Goal: Navigation & Orientation: Understand site structure

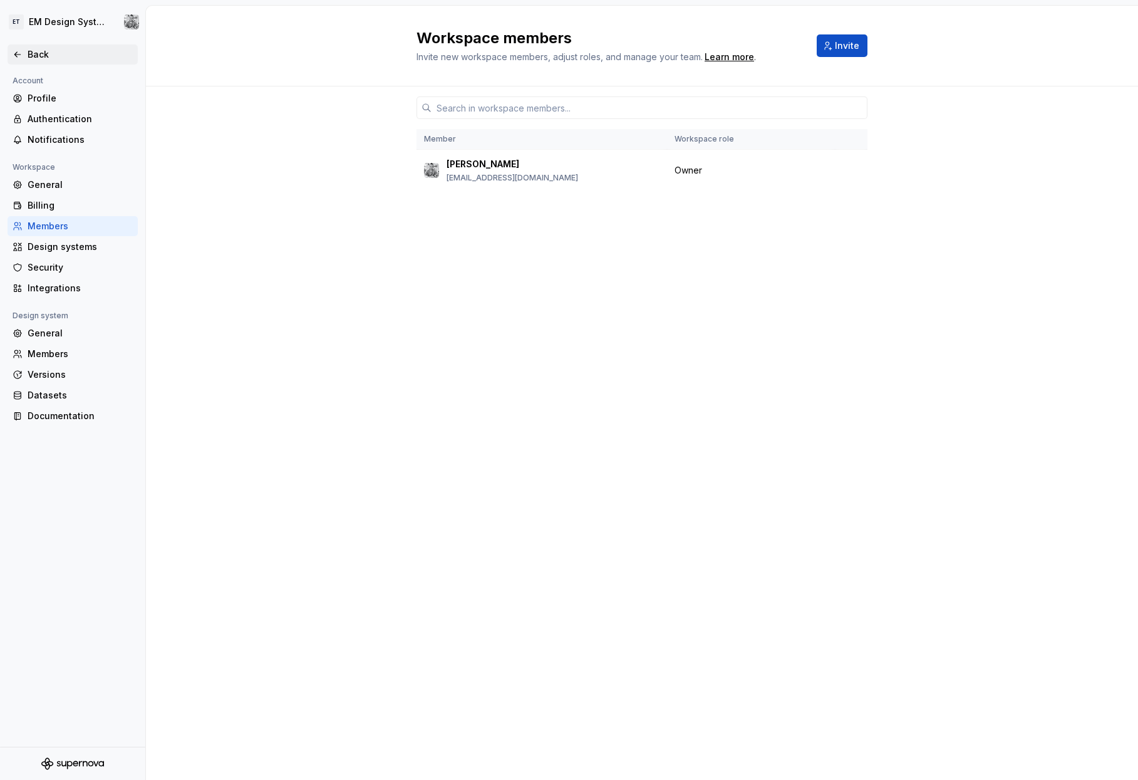
click at [21, 54] on icon at bounding box center [18, 54] width 10 height 10
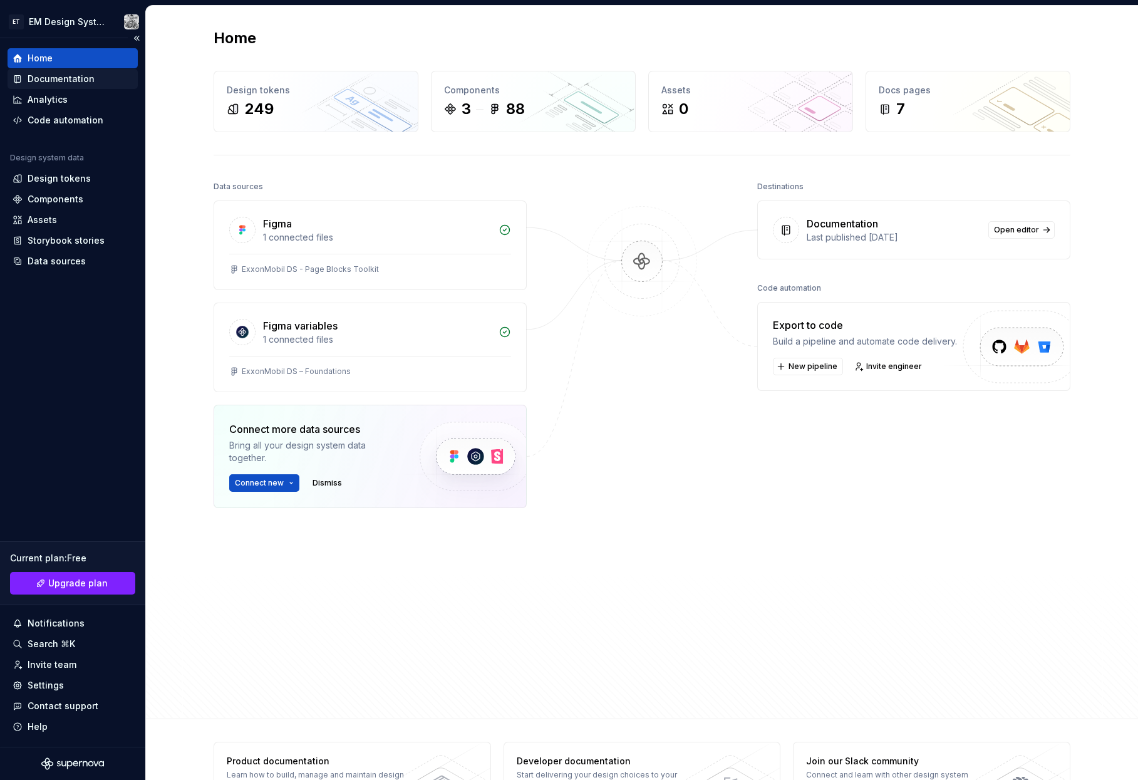
click at [80, 83] on div "Documentation" at bounding box center [61, 79] width 67 height 13
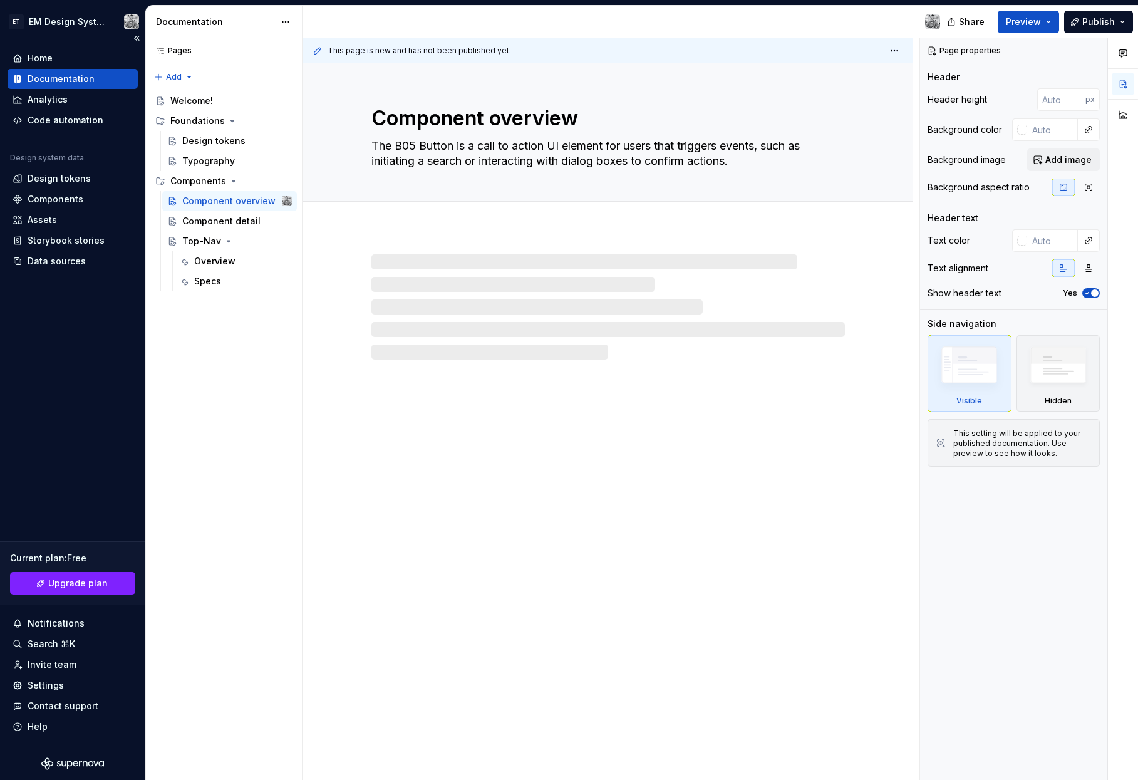
type textarea "*"
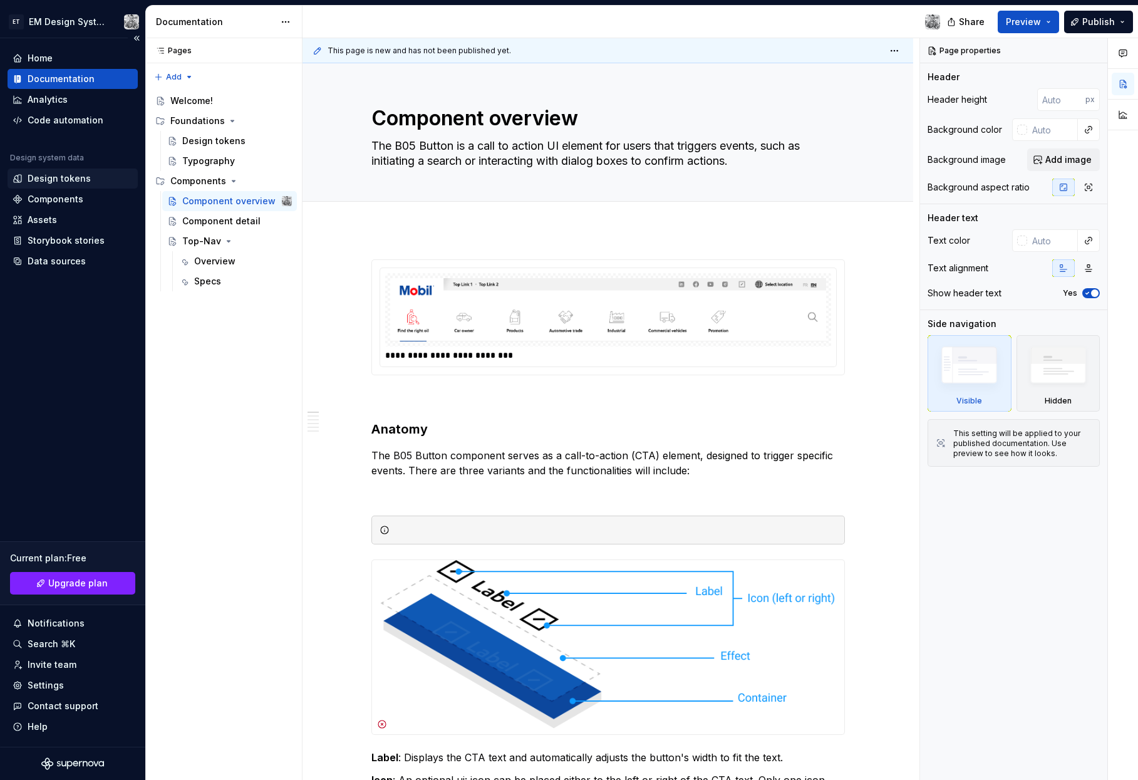
click at [67, 185] on div "Design tokens" at bounding box center [73, 179] width 130 height 20
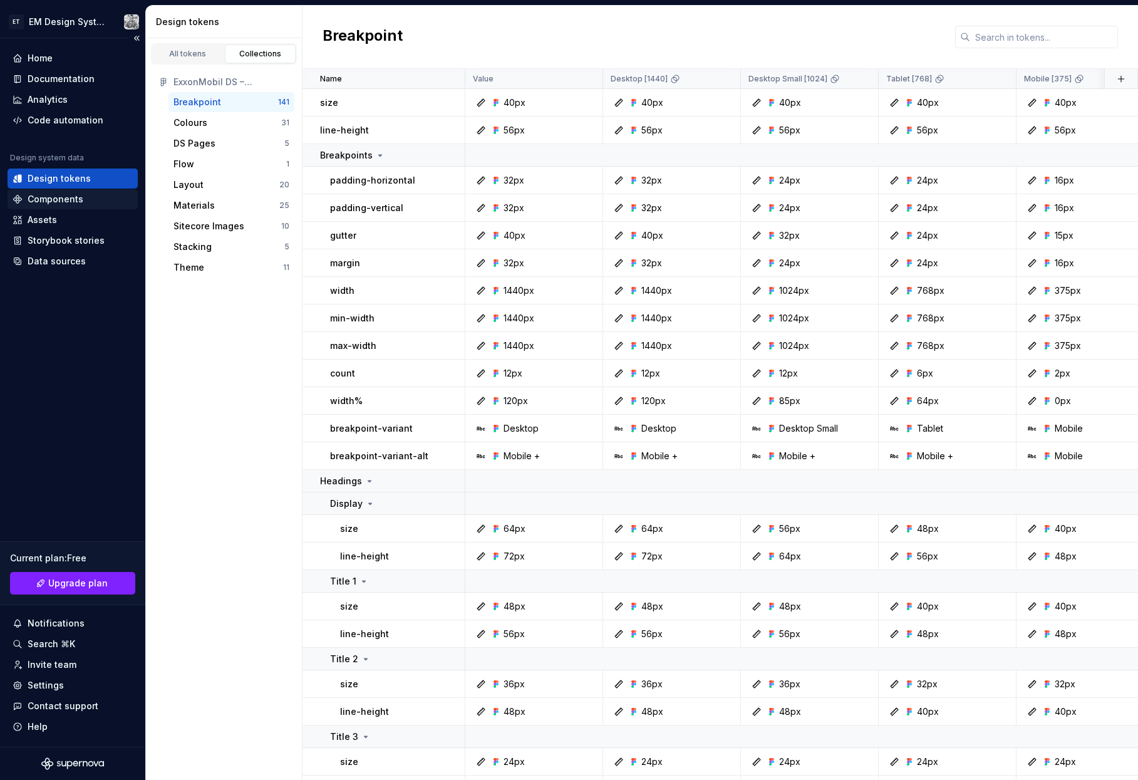
click at [48, 197] on div "Components" at bounding box center [56, 199] width 56 height 13
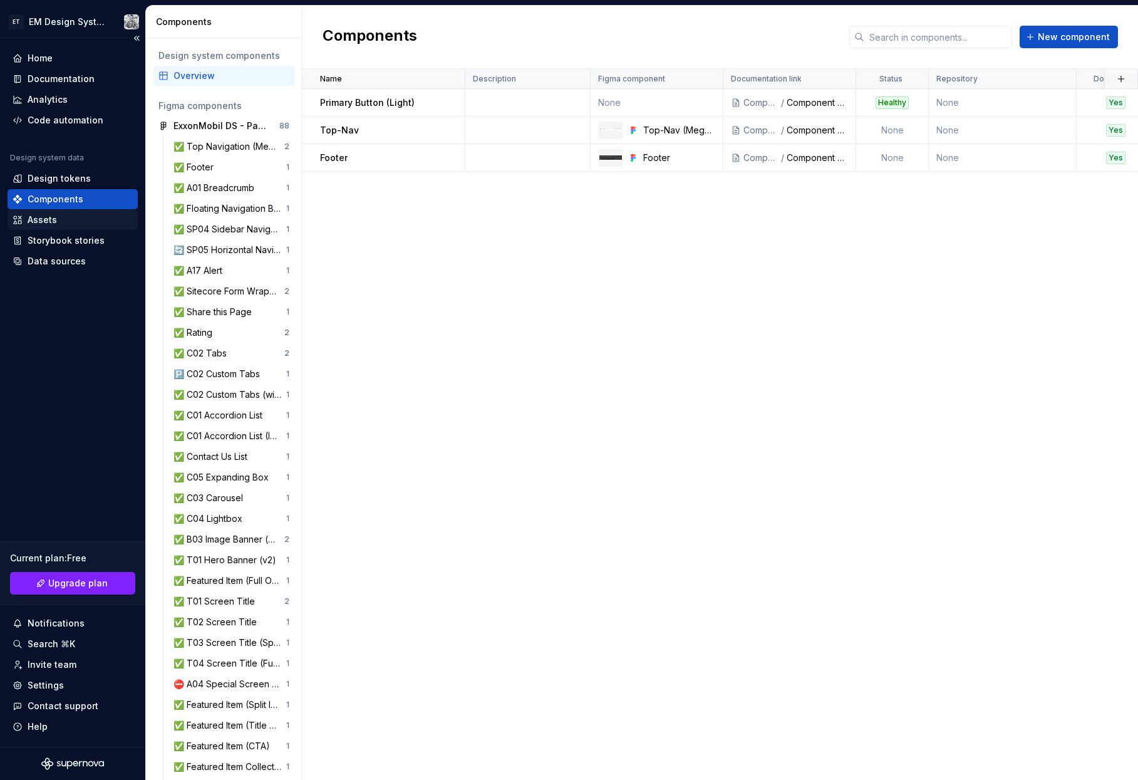
click at [79, 227] on div "Assets" at bounding box center [73, 220] width 130 height 20
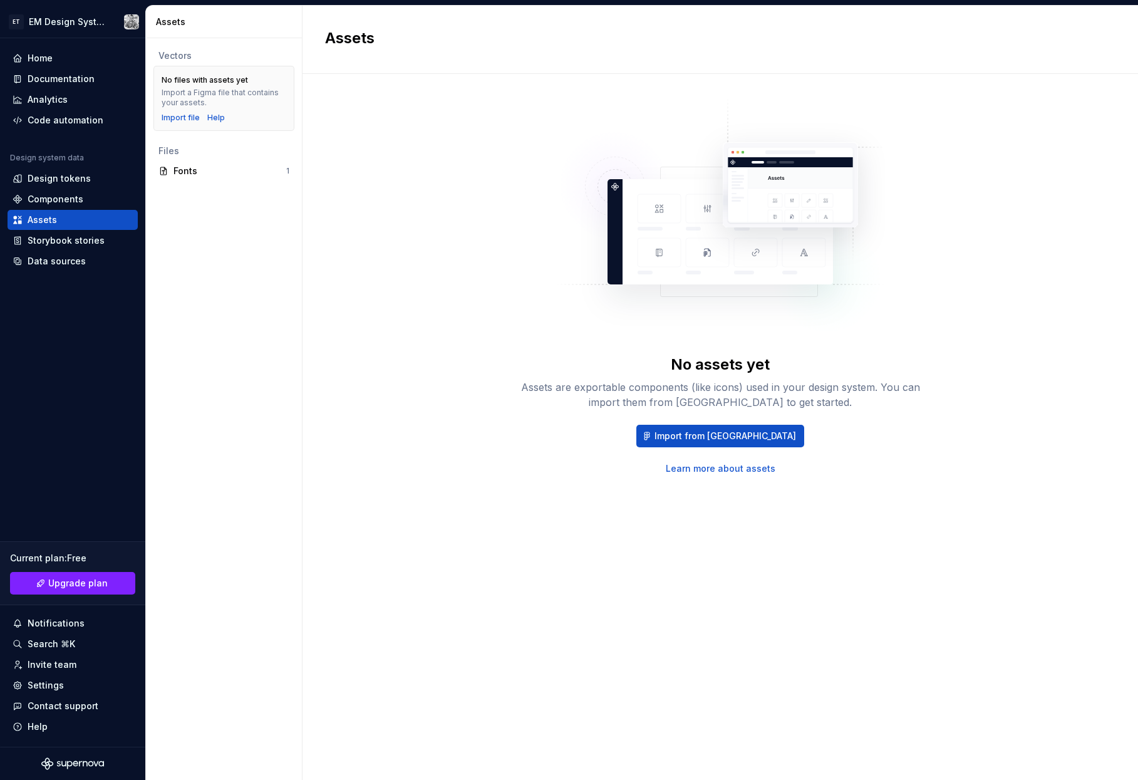
drag, startPoint x: 400, startPoint y: 160, endPoint x: 635, endPoint y: 29, distance: 269.8
click at [415, 154] on div "No assets yet Assets are exportable components (like icons) used in your design…" at bounding box center [720, 285] width 791 height 378
